Goal: Information Seeking & Learning: Find specific fact

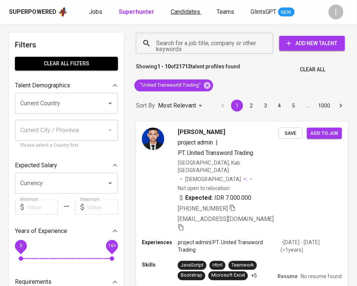
scroll to position [487, 0]
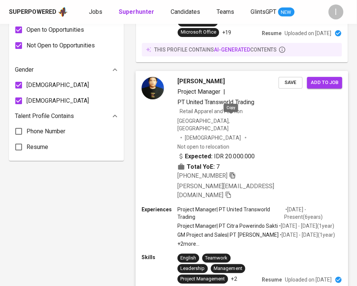
drag, startPoint x: 230, startPoint y: 118, endPoint x: 278, endPoint y: 134, distance: 50.6
click at [231, 172] on icon "button" at bounding box center [232, 175] width 7 height 7
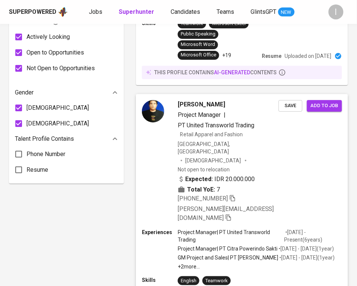
scroll to position [0, 0]
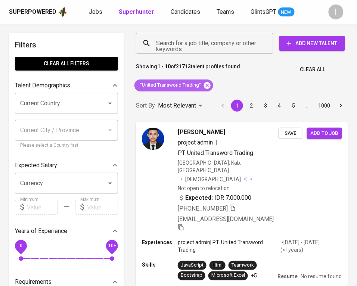
click at [207, 83] on icon at bounding box center [207, 85] width 7 height 7
click at [218, 41] on input "Search for a job title, company or other keywords" at bounding box center [206, 43] width 105 height 14
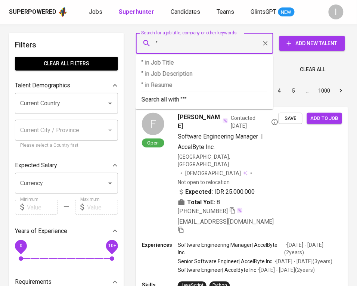
paste input "Nusantara Infrastructure"
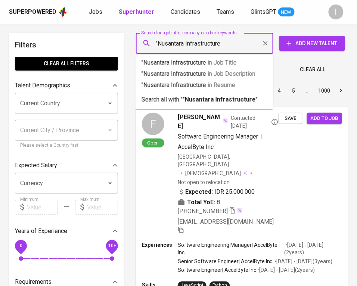
type input ""Nusantara Infrastructure""
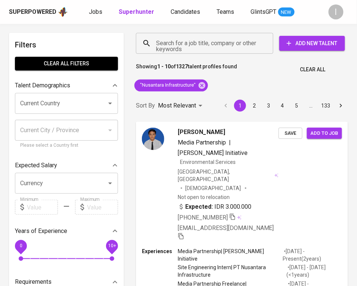
scroll to position [338, 0]
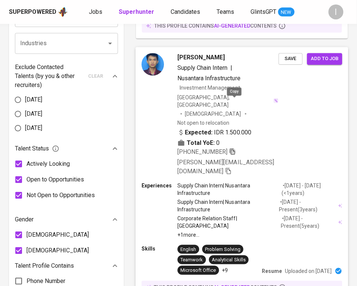
click at [234, 148] on icon "button" at bounding box center [232, 151] width 7 height 7
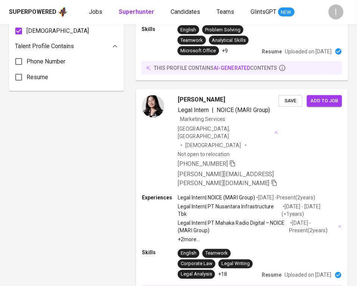
scroll to position [1311, 0]
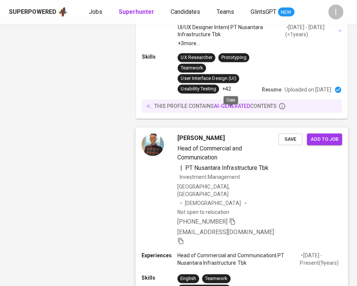
click at [231, 218] on icon "button" at bounding box center [232, 221] width 7 height 7
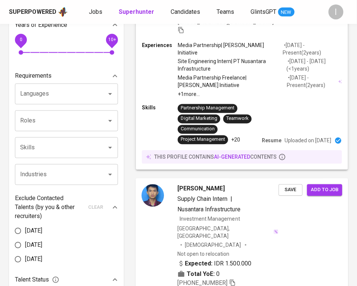
scroll to position [0, 0]
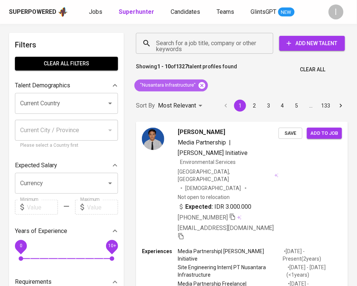
click at [205, 84] on icon at bounding box center [202, 85] width 7 height 7
click at [222, 46] on input "Search for a job title, company or other keywords" at bounding box center [206, 43] width 105 height 14
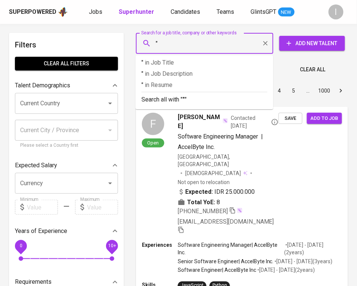
paste input "Indonesian Institute of Certified Public Accountants"
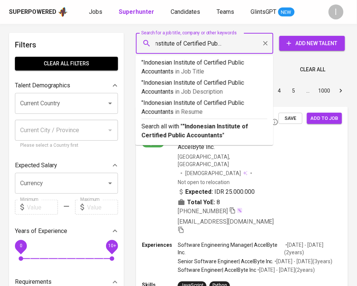
type input ""Indonesian Institute of Certified Public Accountants""
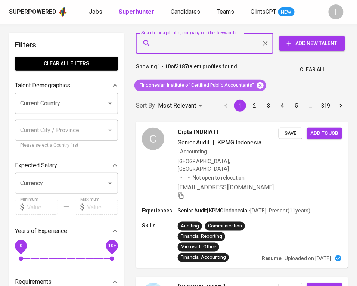
click at [260, 86] on icon at bounding box center [260, 85] width 7 height 7
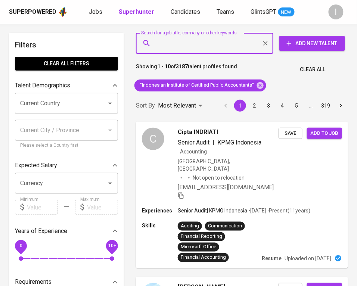
click at [213, 40] on input "Search for a job title, company or other keywords" at bounding box center [206, 43] width 105 height 14
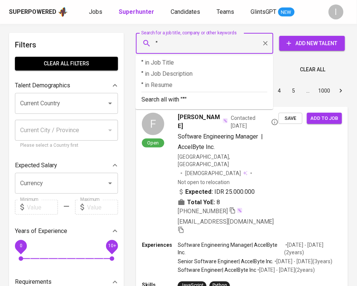
paste input "Hantech Jaya Mandiri"
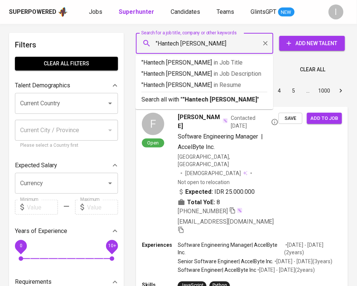
type input ""Hantech Jaya Mandiri""
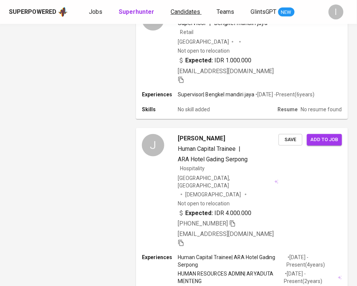
scroll to position [73, 0]
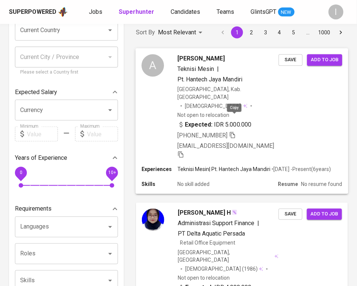
click at [233, 132] on icon "button" at bounding box center [232, 135] width 5 height 6
